Goal: Transaction & Acquisition: Purchase product/service

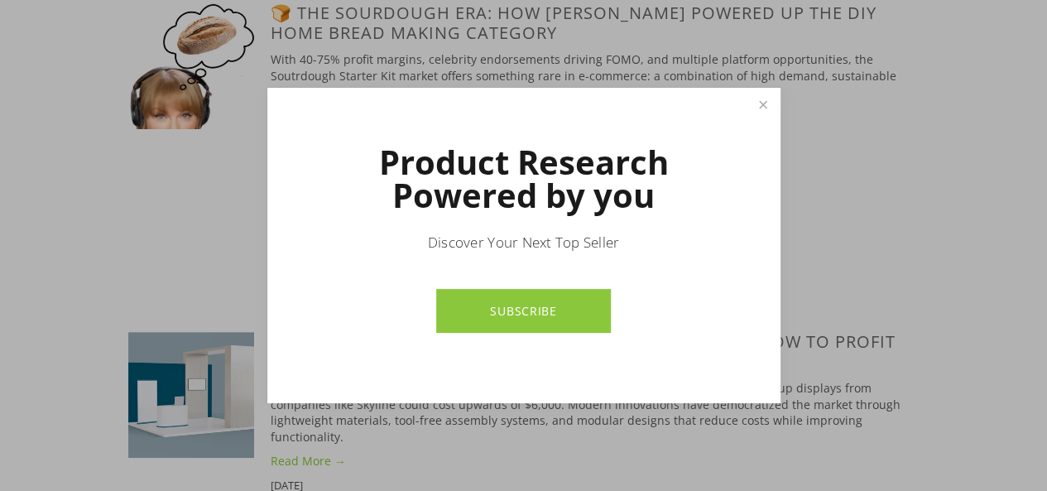
scroll to position [4110, 0]
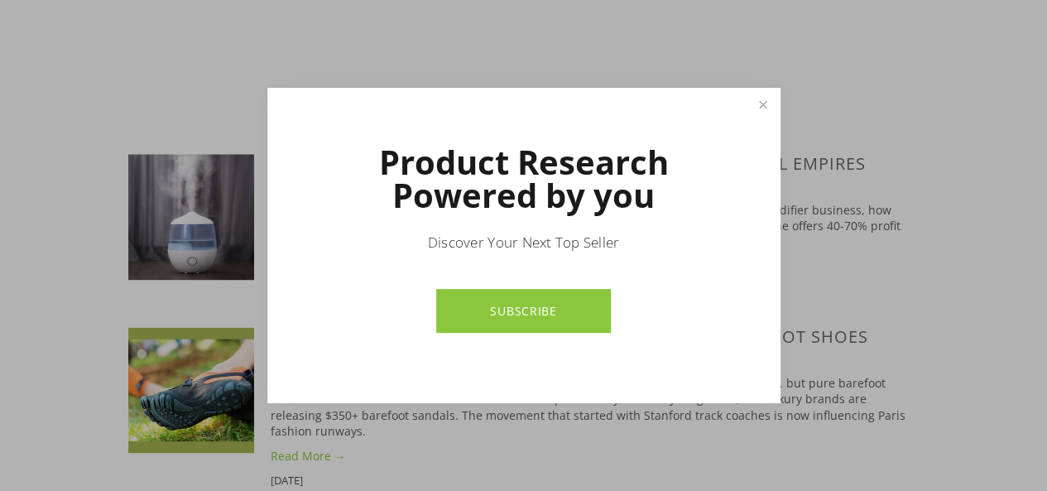
drag, startPoint x: 1053, startPoint y: 24, endPoint x: 1058, endPoint y: 281, distance: 256.6
click at [756, 103] on link "Close" at bounding box center [762, 104] width 29 height 29
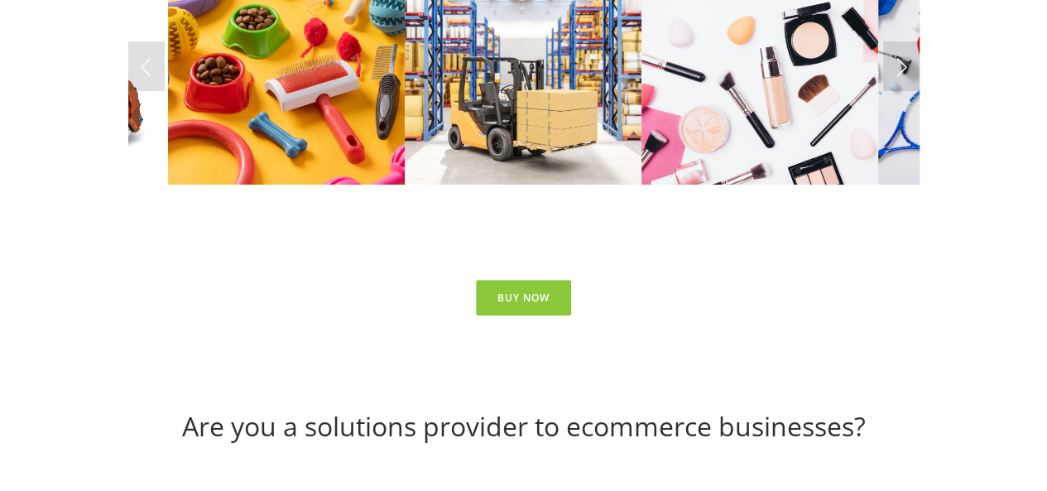
scroll to position [6485, 0]
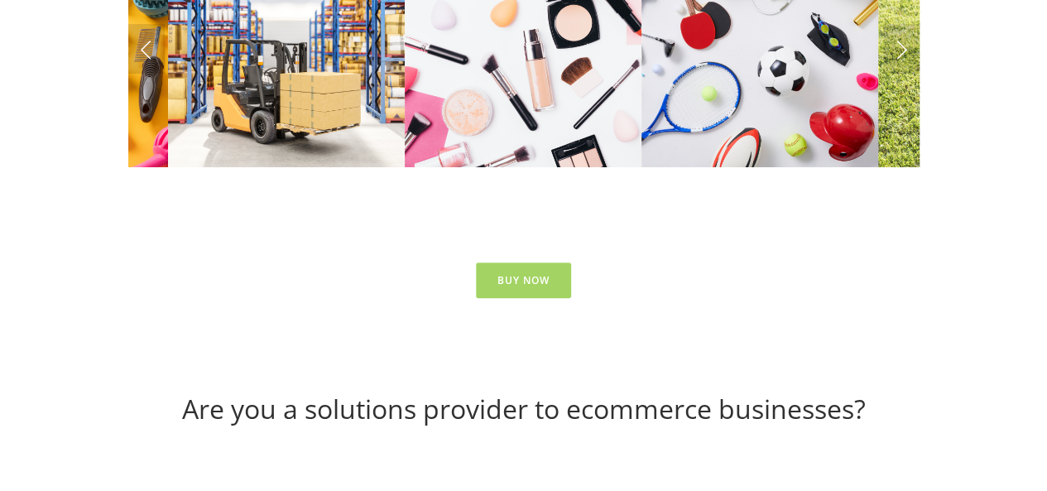
click at [493, 262] on link "Buy Now" at bounding box center [523, 280] width 95 height 36
